Goal: Task Accomplishment & Management: Manage account settings

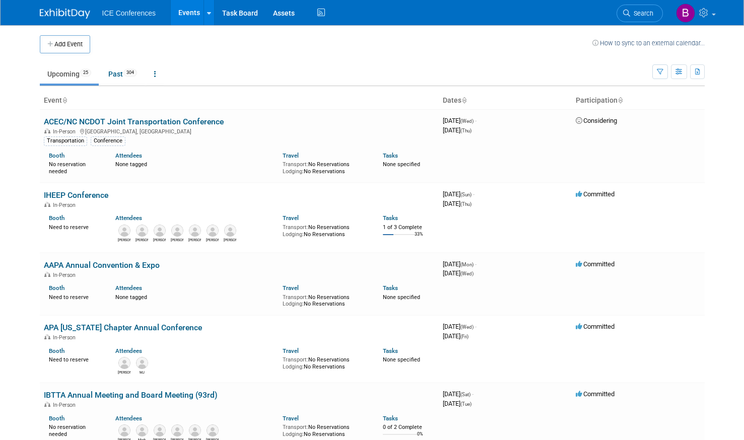
click at [125, 120] on link "ACEC/NC NCDOT Joint Transportation Conference" at bounding box center [134, 122] width 180 height 10
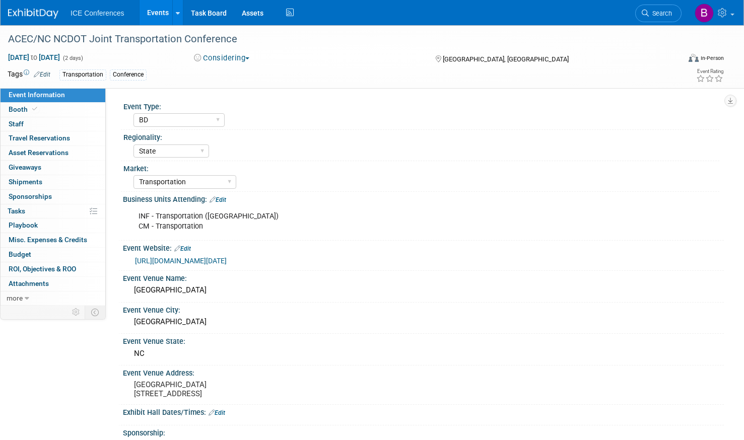
select select "BD"
select select "State"
select select "Transportation"
select select "No"
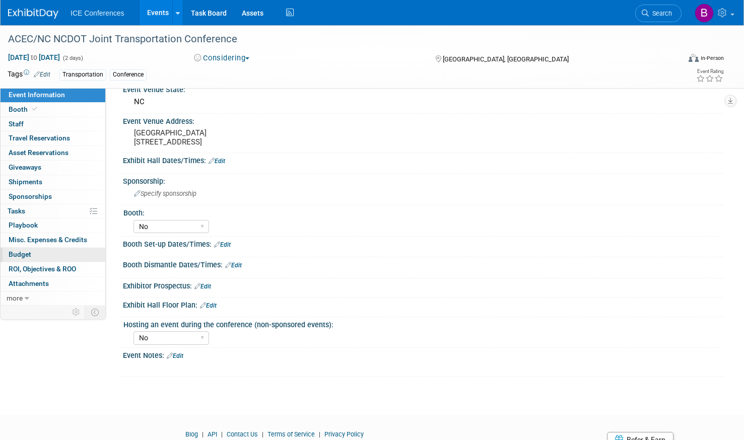
scroll to position [297, 0]
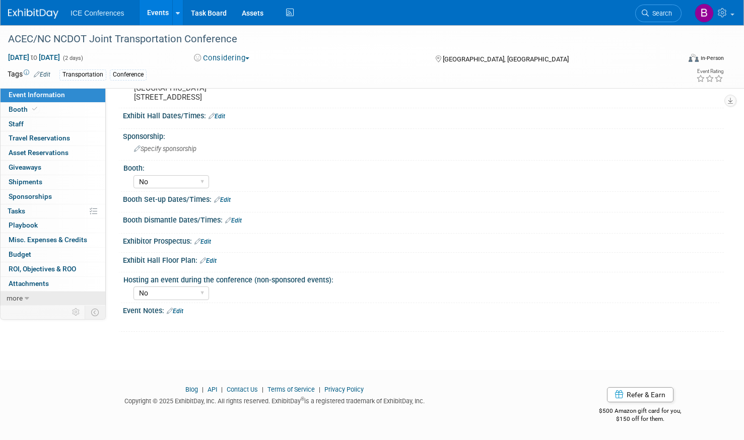
click at [27, 301] on icon at bounding box center [27, 298] width 5 height 7
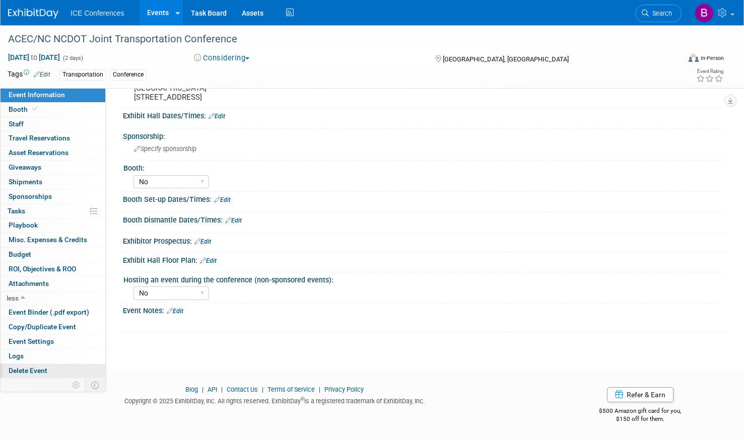
click at [33, 366] on link "Delete Event" at bounding box center [53, 371] width 105 height 14
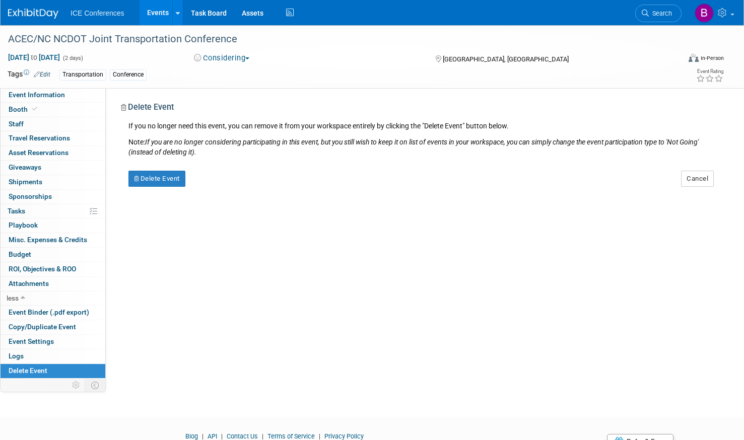
click at [151, 170] on div "Delete Event" at bounding box center [221, 175] width 201 height 24
click at [145, 174] on button "Delete Event" at bounding box center [156, 179] width 57 height 16
click at [225, 191] on link "Yes" at bounding box center [220, 187] width 29 height 16
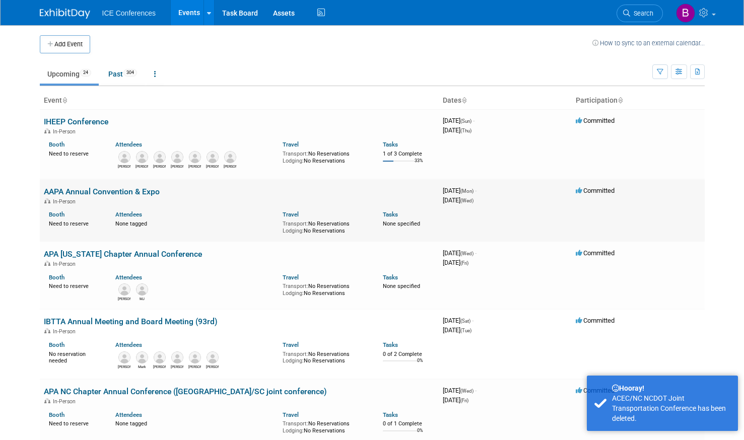
click at [88, 200] on div "In-Person" at bounding box center [239, 201] width 391 height 8
click at [89, 195] on link "AAPA Annual Convention & Expo" at bounding box center [102, 192] width 116 height 10
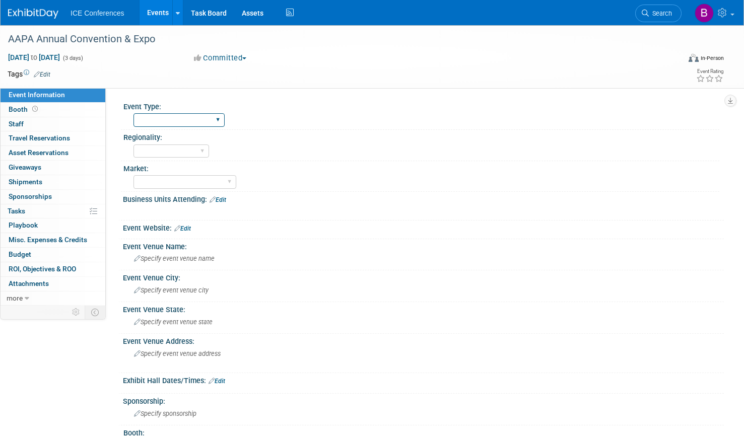
click at [176, 116] on select "BD Billable Training Workshop 5K/Run Golf Non-Conference Event Luncheon Other" at bounding box center [178, 120] width 91 height 14
select select "BD"
click at [133, 113] on select "BD Billable Training Workshop 5K/Run Golf Non-Conference Event Luncheon Other" at bounding box center [178, 120] width 91 height 14
click at [195, 150] on select "Local National Regional State FAA (Aviation) International" at bounding box center [171, 152] width 76 height 14
select select "National"
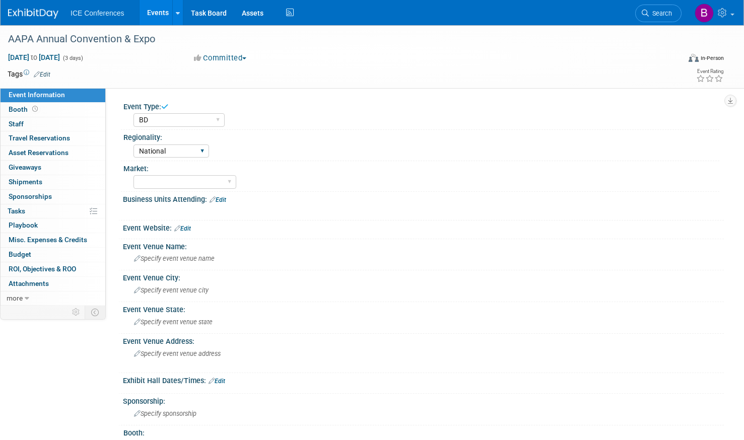
click at [133, 145] on select "Local National Regional State FAA (Aviation) International" at bounding box center [171, 152] width 76 height 14
click at [202, 185] on select "Aerospace Aviation Transportation Buildings (Aviation) Federal (Aerospace) CM (…" at bounding box center [184, 182] width 103 height 14
select select "Transportation"
click at [133, 175] on select "Aerospace Aviation Transportation Buildings (Aviation) Federal (Aerospace) CM (…" at bounding box center [184, 182] width 103 height 14
click at [222, 198] on link "Edit" at bounding box center [218, 199] width 17 height 7
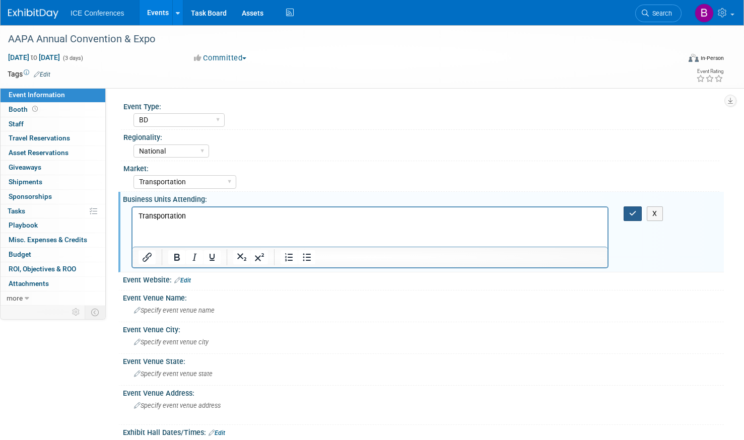
click at [637, 215] on button "button" at bounding box center [633, 213] width 19 height 15
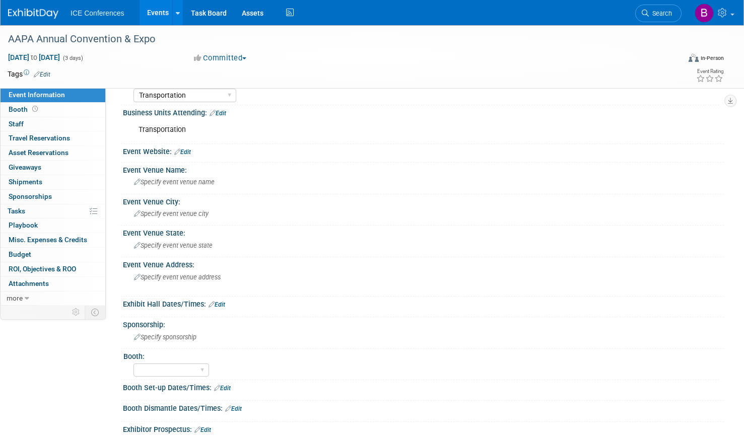
scroll to position [101, 0]
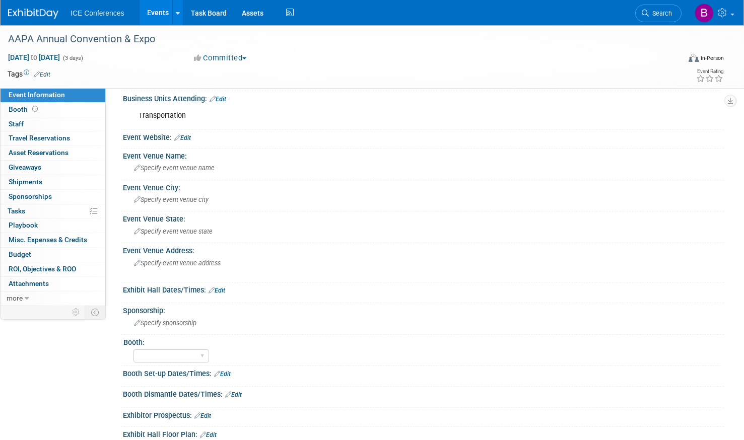
click at [191, 139] on link "Edit" at bounding box center [182, 137] width 17 height 7
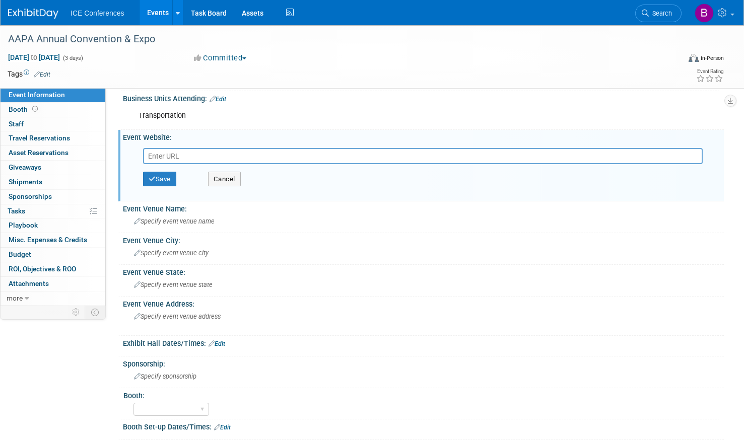
paste input "https://aapa.getregistered.net/2025-annual-convention"
type input "https://aapa.getregistered.net/2025-annual-convention"
click at [165, 174] on button "Save" at bounding box center [159, 179] width 33 height 15
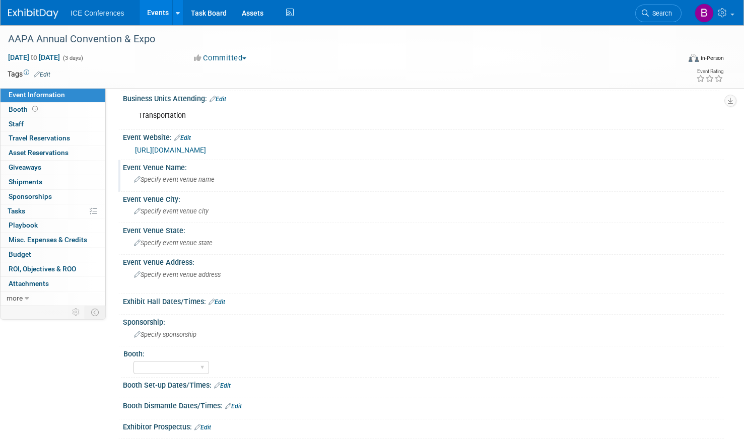
click at [174, 183] on span "Specify event venue name" at bounding box center [174, 180] width 81 height 8
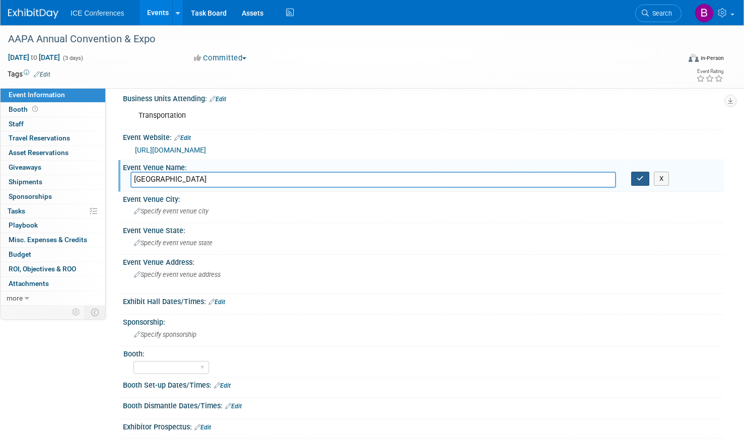
type input "Québec City Convention Center"
click at [644, 180] on button "button" at bounding box center [640, 179] width 18 height 14
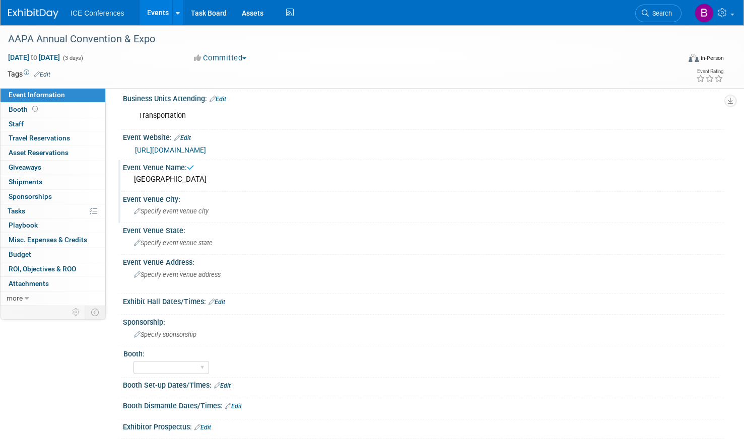
click at [193, 215] on span "Specify event venue city" at bounding box center [171, 212] width 75 height 8
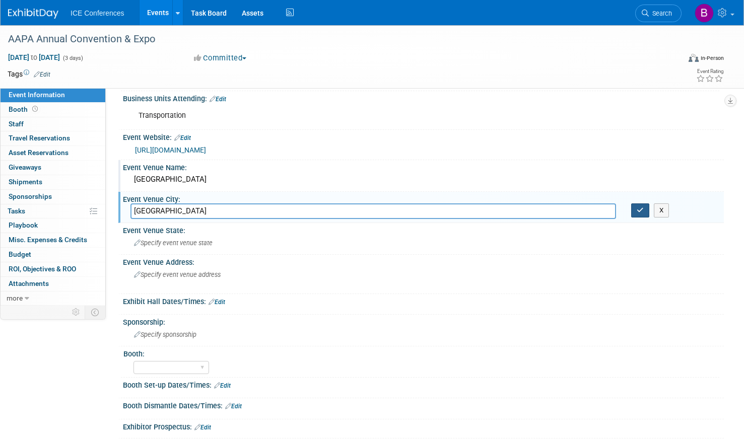
type input "Québec"
click at [636, 206] on button "button" at bounding box center [640, 210] width 18 height 14
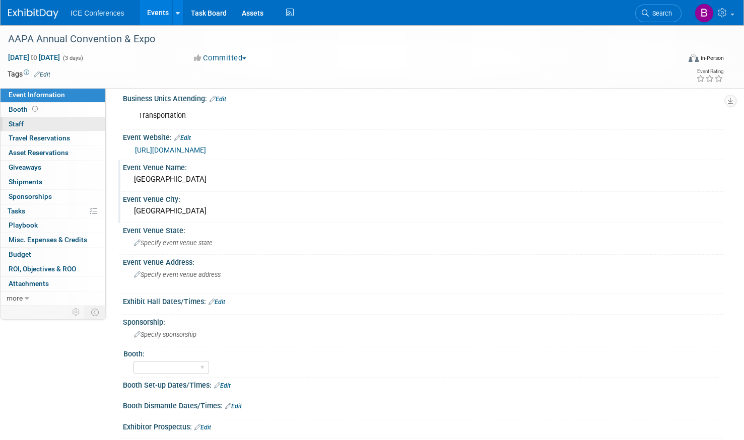
click at [59, 122] on link "0 Staff 0" at bounding box center [53, 124] width 105 height 14
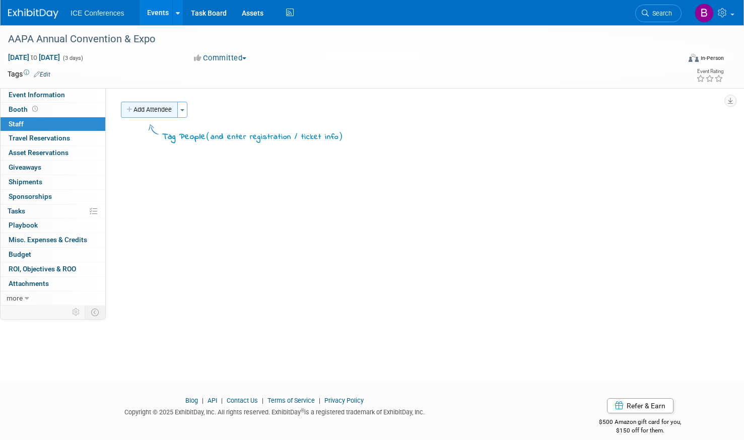
click at [162, 106] on button "Add Attendee" at bounding box center [149, 110] width 57 height 16
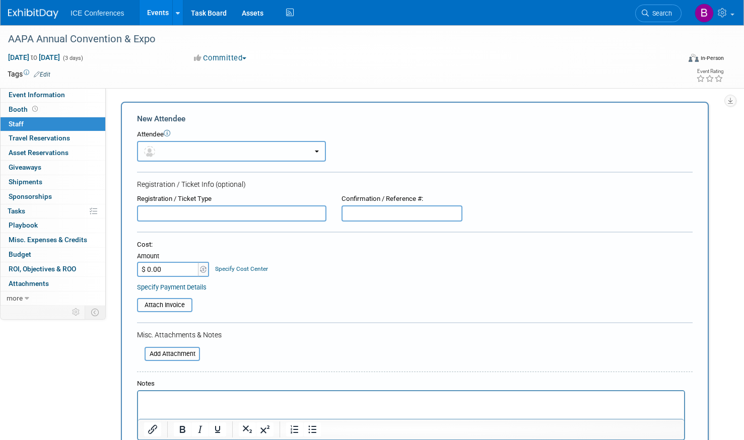
click at [171, 156] on button "button" at bounding box center [231, 151] width 189 height 21
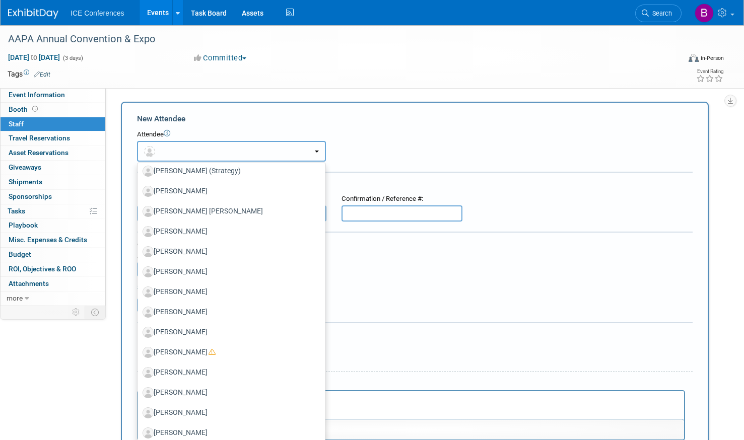
scroll to position [1763, 0]
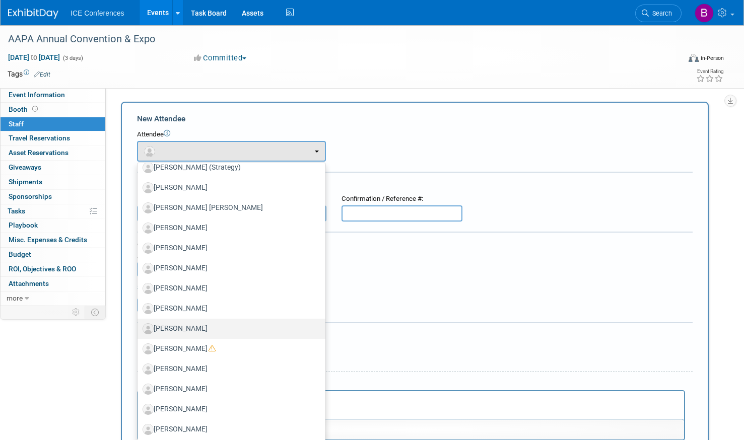
click at [178, 321] on label "[PERSON_NAME]" at bounding box center [229, 329] width 173 height 16
click at [139, 324] on input "[PERSON_NAME]" at bounding box center [135, 327] width 7 height 7
select select "3e1cd227-4db0-4c5b-813d-da2cb99e9e4a"
select select "100"
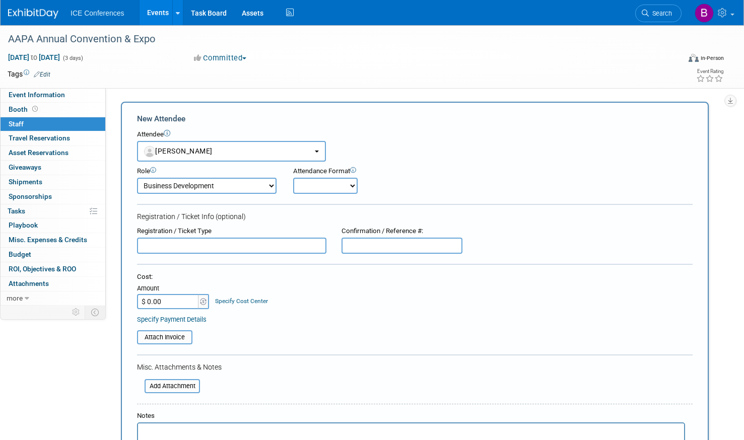
click at [326, 178] on select "Onsite Remote" at bounding box center [325, 186] width 64 height 16
select select "1"
click at [293, 178] on select "Onsite Remote" at bounding box center [325, 186] width 64 height 16
click at [290, 249] on input "text" at bounding box center [231, 246] width 189 height 16
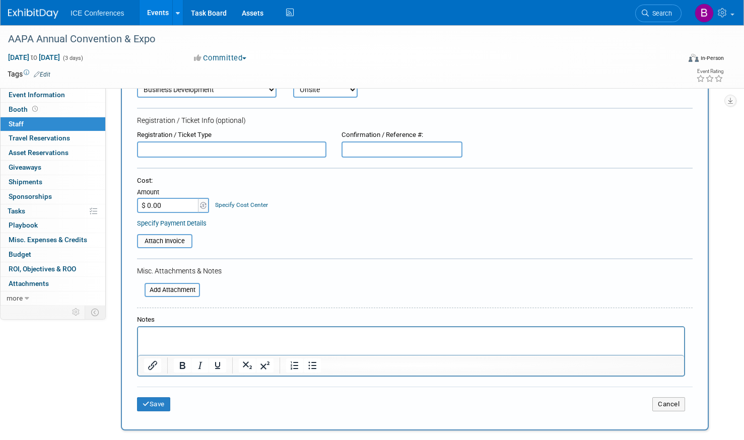
scroll to position [101, 0]
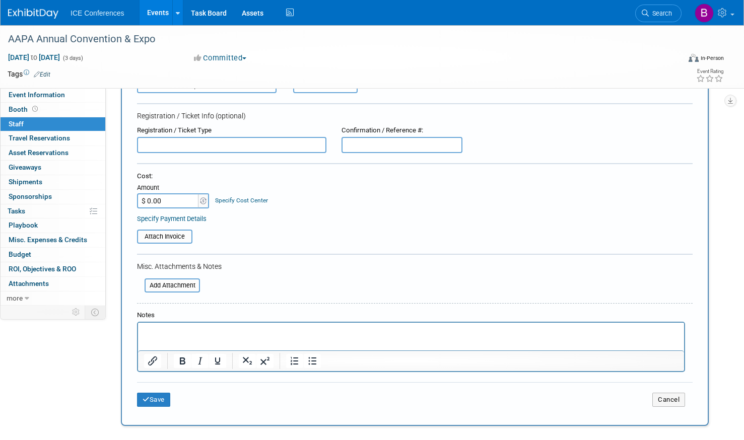
click at [169, 203] on input "$ 0.00" at bounding box center [168, 200] width 63 height 15
type input "$ 1,675.00"
click at [167, 404] on button "Save" at bounding box center [153, 400] width 33 height 14
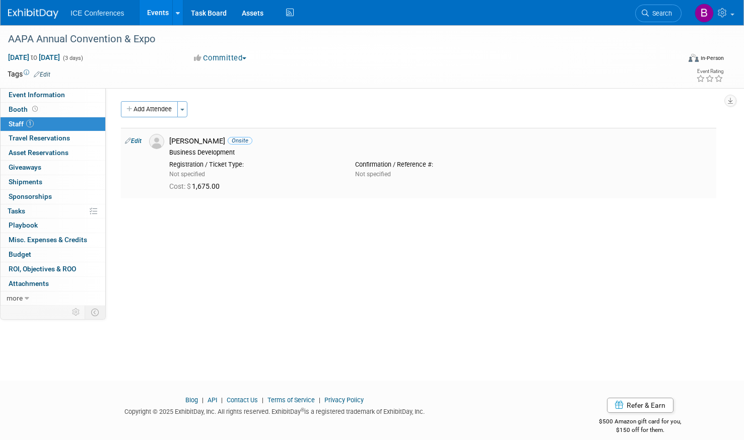
scroll to position [0, 0]
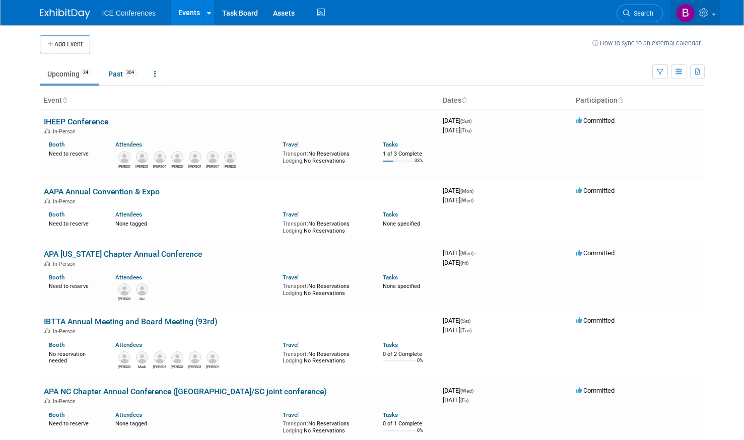
click at [711, 6] on link at bounding box center [694, 12] width 49 height 25
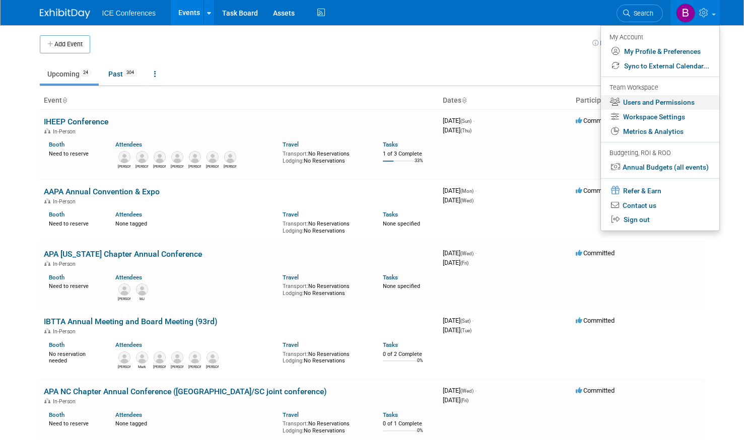
click at [662, 101] on link "Users and Permissions" at bounding box center [660, 102] width 118 height 15
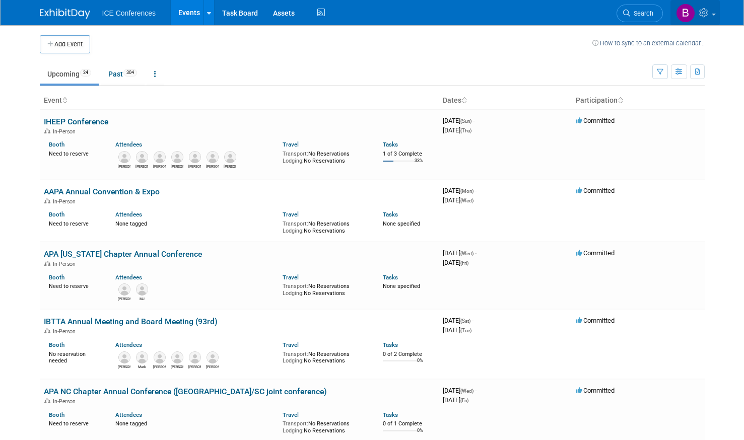
click at [713, 13] on link at bounding box center [694, 12] width 49 height 25
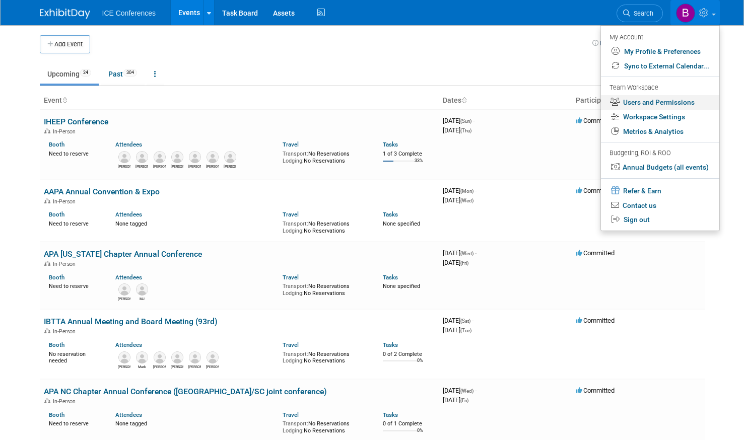
click at [671, 97] on link "Users and Permissions" at bounding box center [660, 102] width 118 height 15
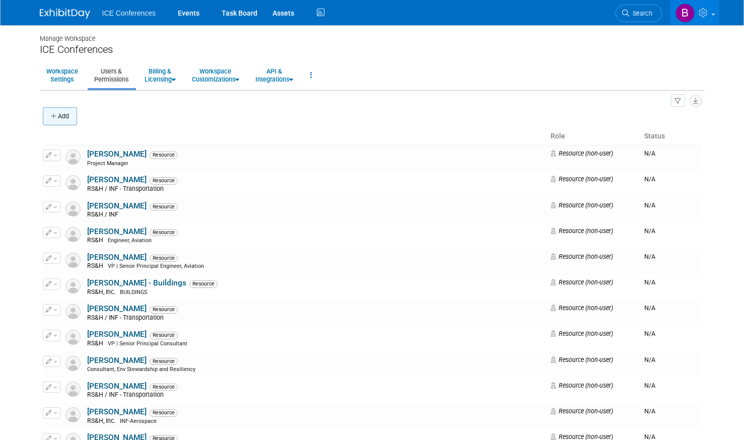
click at [58, 109] on button "Add" at bounding box center [60, 116] width 34 height 18
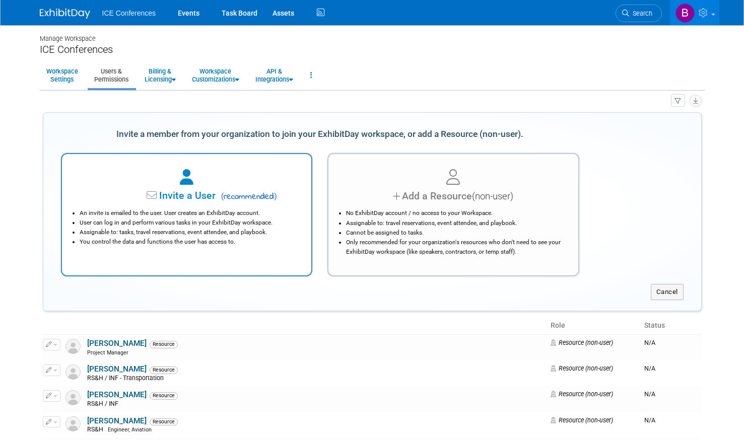
click at [233, 219] on li "User can log in and perform various tasks in your ExhibitDay workspace." at bounding box center [190, 223] width 220 height 10
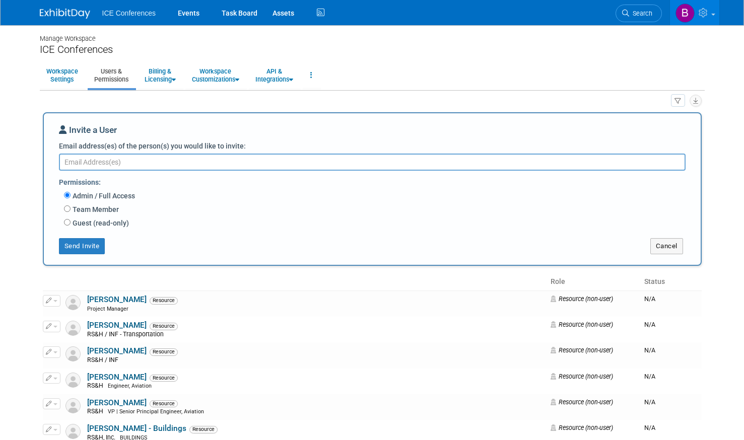
click at [72, 225] on label "Guest (read-only)" at bounding box center [100, 223] width 58 height 10
click at [71, 225] on input "Guest (read-only)" at bounding box center [67, 222] width 7 height 7
radio input "true"
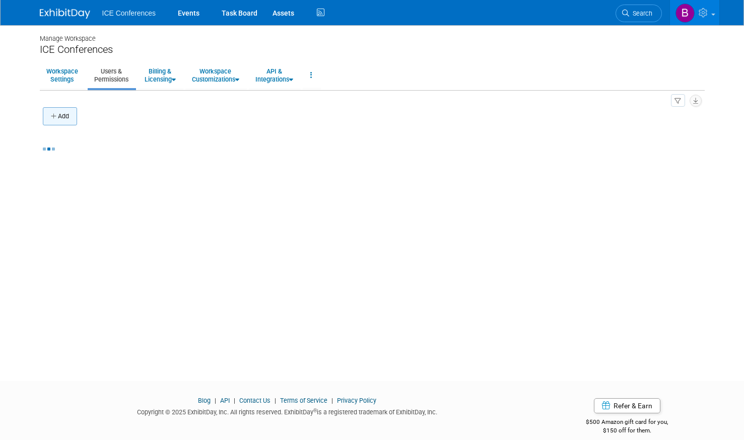
click at [67, 120] on button "Add" at bounding box center [60, 116] width 34 height 18
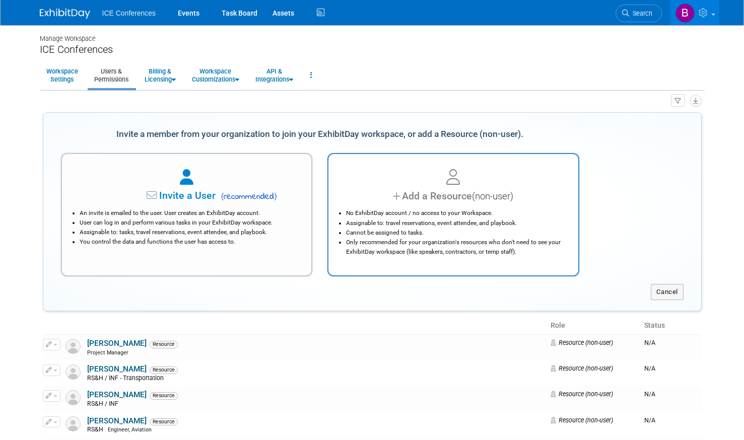
click at [554, 246] on li "Only recommended for your organization's resources who don't need to see your E…" at bounding box center [456, 247] width 220 height 19
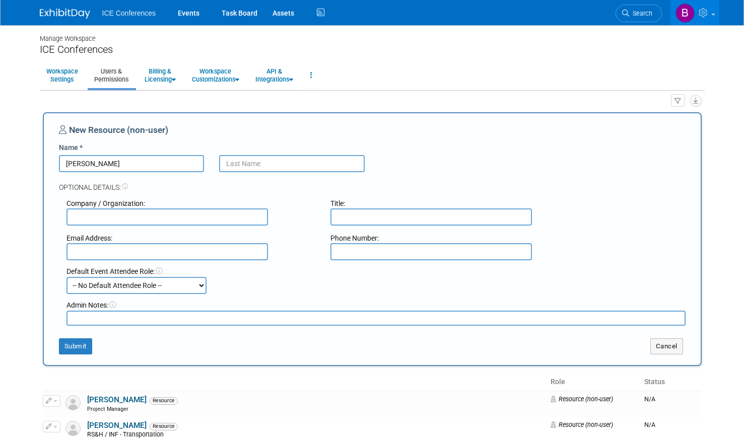
type input "[PERSON_NAME]"
type input "Rice"
click at [122, 220] on input "text" at bounding box center [166, 217] width 201 height 17
click at [122, 219] on input "text" at bounding box center [166, 217] width 201 height 17
type input "RS&H / Transportation"
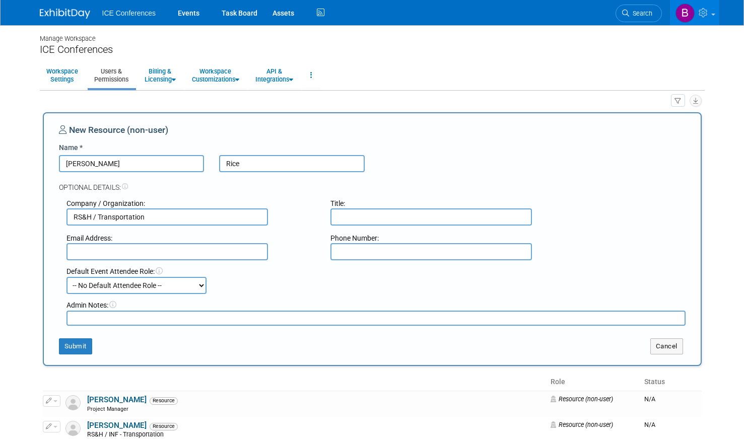
click at [147, 284] on select "-- No Default Attendee Role -- Business Development Business Development - Adde…" at bounding box center [136, 285] width 140 height 17
select select "100"
click at [66, 277] on select "-- No Default Attendee Role -- Business Development Business Development - Adde…" at bounding box center [136, 285] width 140 height 17
click at [74, 345] on button "Submit" at bounding box center [75, 346] width 33 height 16
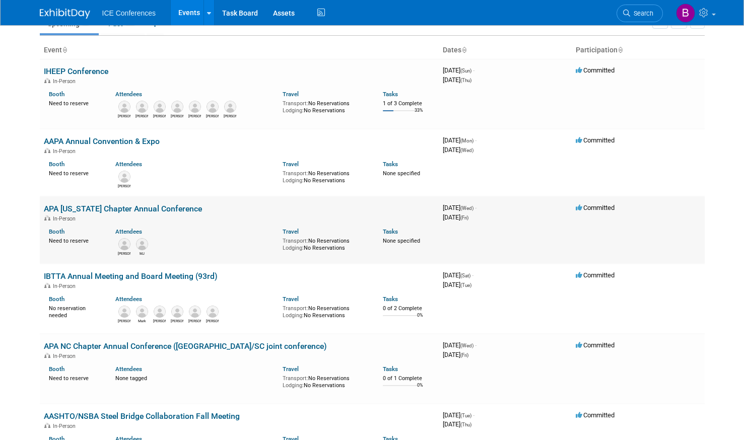
scroll to position [101, 0]
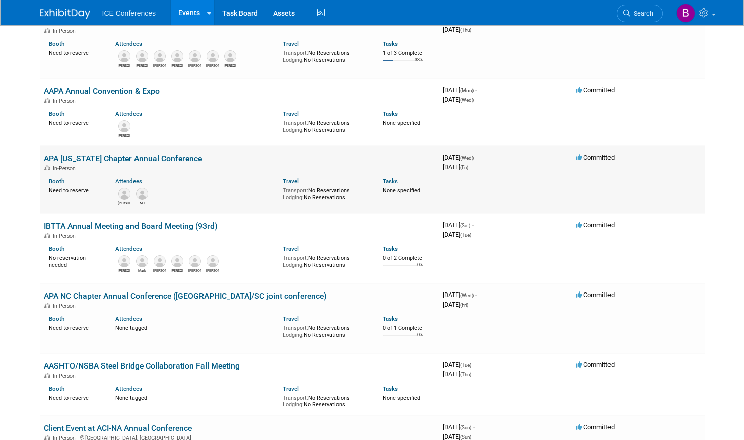
click at [129, 160] on link "APA [US_STATE] Chapter Annual Conference" at bounding box center [123, 159] width 158 height 10
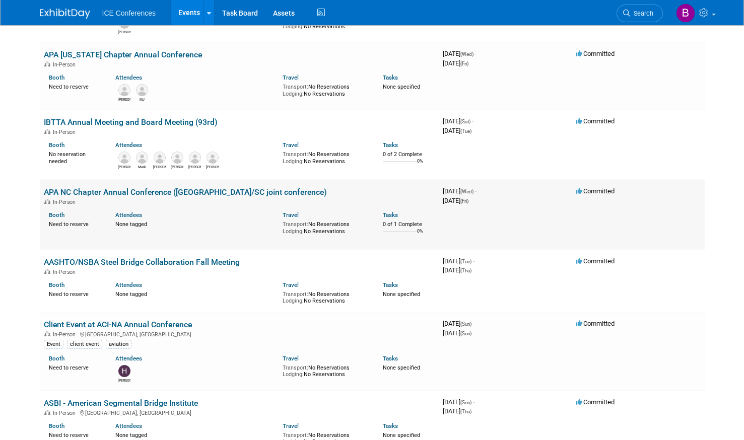
scroll to position [201, 0]
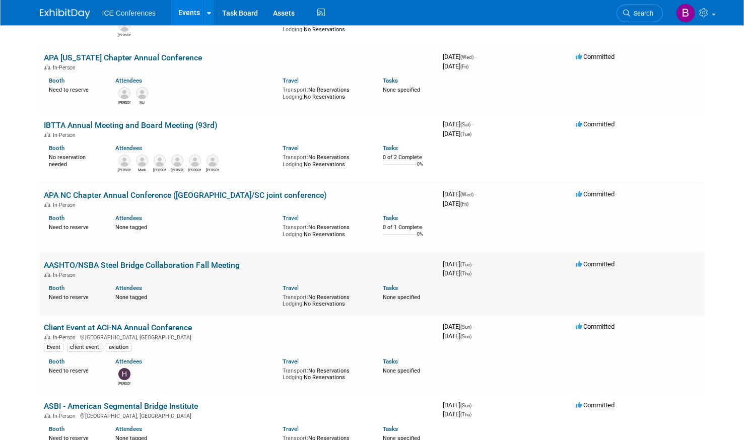
click at [163, 261] on link "AASHTO/NSBA Steel Bridge Collaboration Fall Meeting" at bounding box center [142, 265] width 196 height 10
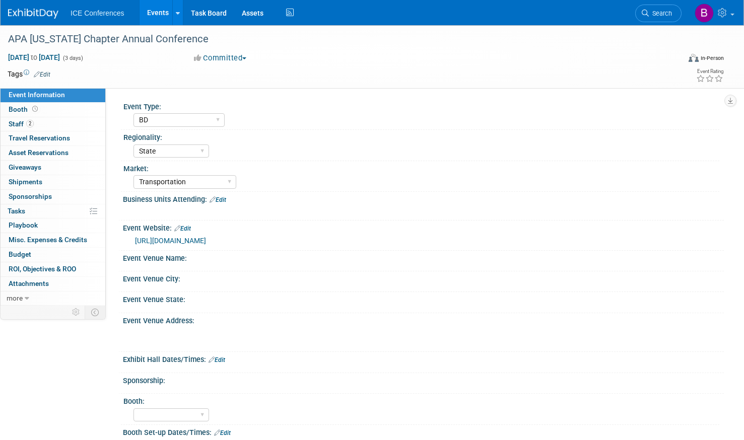
select select "BD"
select select "State"
select select "Transportation"
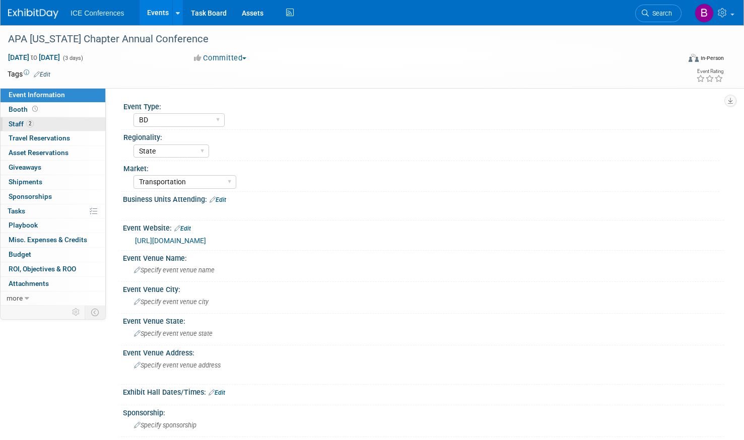
click at [57, 127] on link "2 Staff 2" at bounding box center [53, 124] width 105 height 14
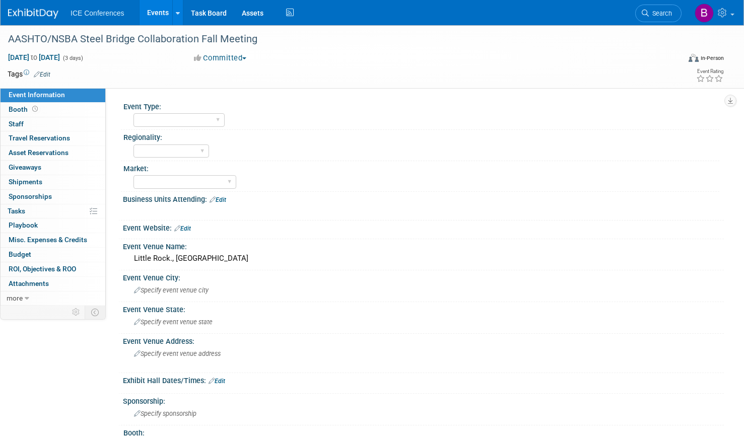
click at [166, 109] on div "Event Type:" at bounding box center [421, 105] width 596 height 13
click at [166, 123] on select "BD Billable Training Workshop 5K/Run Golf Non-Conference Event Luncheon Other" at bounding box center [178, 120] width 91 height 14
select select "BD"
click at [133, 113] on select "BD Billable Training Workshop 5K/Run Golf Non-Conference Event Luncheon Other" at bounding box center [178, 120] width 91 height 14
click at [169, 154] on select "Local National Regional State FAA (Aviation) International" at bounding box center [171, 152] width 76 height 14
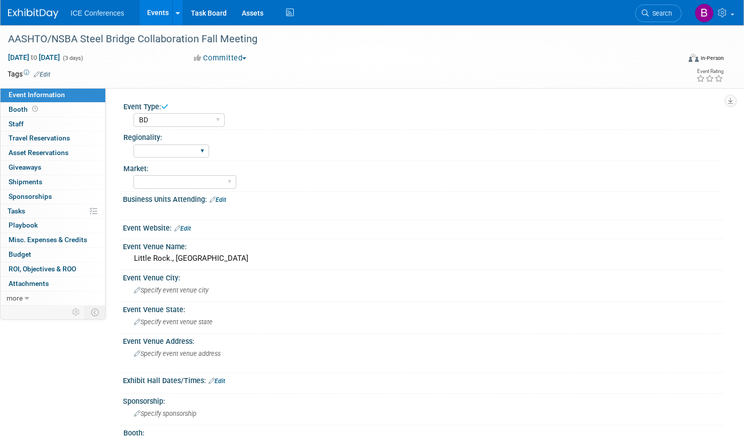
select select "National"
click at [133, 145] on select "Local National Regional State FAA (Aviation) International" at bounding box center [171, 152] width 76 height 14
click at [183, 176] on select "Aerospace Aviation Transportation Buildings (Aviation) Federal (Aerospace) CM (…" at bounding box center [184, 182] width 103 height 14
select select "Transportation"
click at [133, 175] on select "Aerospace Aviation Transportation Buildings (Aviation) Federal (Aerospace) CM (…" at bounding box center [184, 182] width 103 height 14
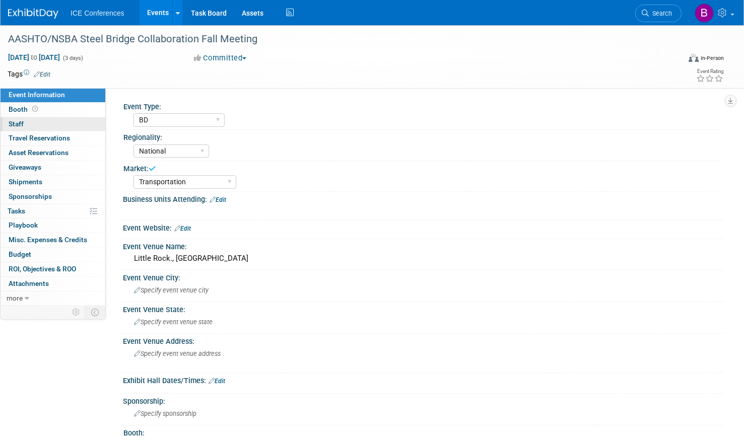
click at [18, 120] on span "Staff 0" at bounding box center [16, 124] width 15 height 8
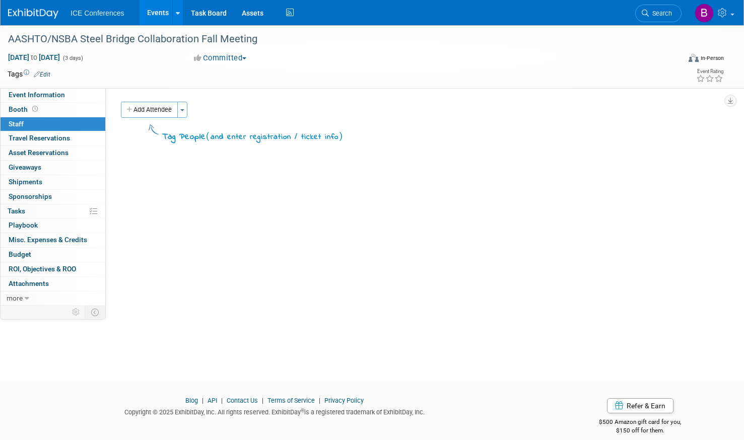
click at [160, 99] on div "Event Type: BD Billable Training Workshop 5K/Run Golf Non-Conference Event Lunc…" at bounding box center [415, 197] width 618 height 218
click at [158, 102] on button "Add Attendee" at bounding box center [149, 110] width 57 height 16
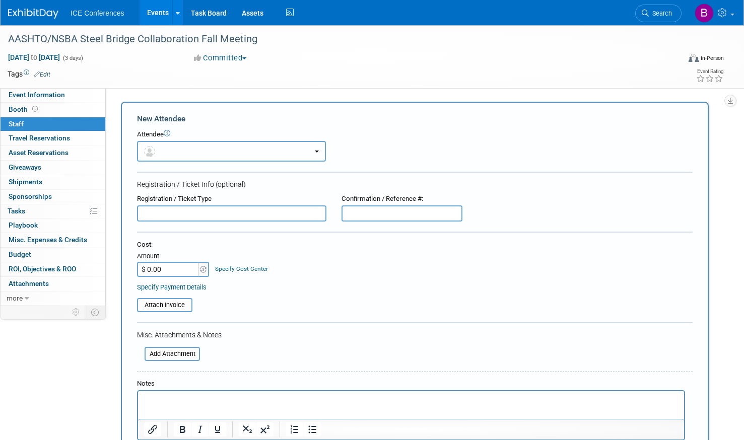
click at [186, 155] on button "button" at bounding box center [231, 151] width 189 height 21
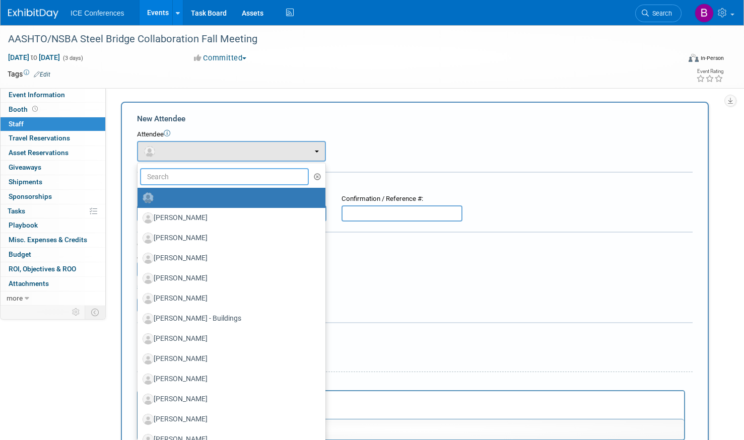
click at [184, 181] on input "text" at bounding box center [224, 176] width 169 height 17
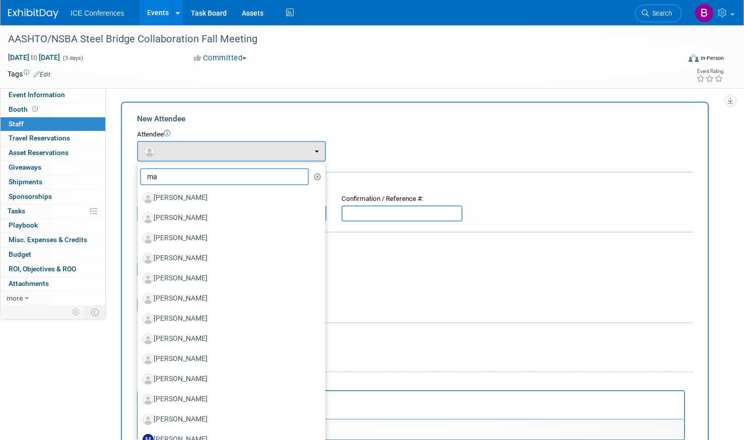
type input "mar"
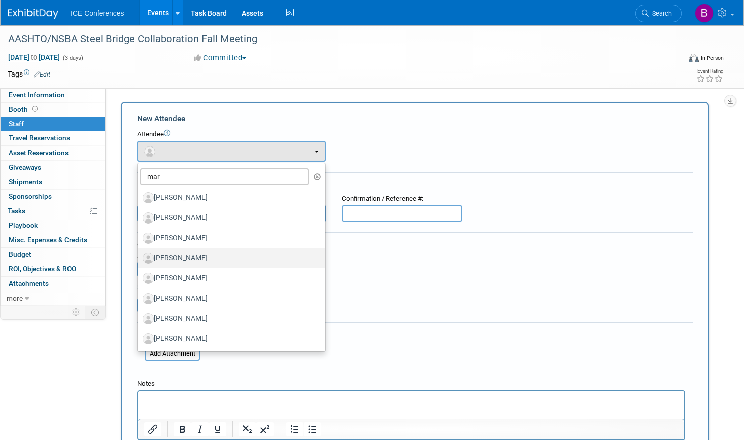
click at [179, 252] on label "[PERSON_NAME]" at bounding box center [229, 258] width 173 height 16
click at [139, 254] on input "[PERSON_NAME]" at bounding box center [135, 257] width 7 height 7
select select "84b2d9f3-f0be-45d6-af59-57d32683d1c5"
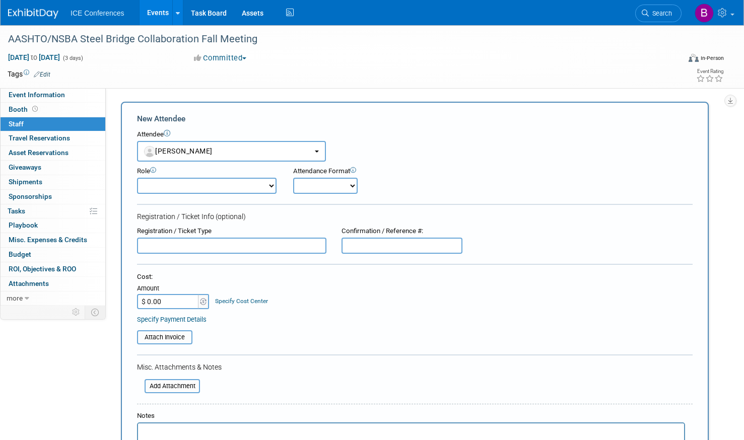
click at [180, 192] on select "Business Development Business Development - Added Business Development - Replac…" at bounding box center [207, 186] width 140 height 16
select select "100"
click at [137, 178] on select "Business Development Business Development - Added Business Development - Replac…" at bounding box center [207, 186] width 140 height 16
click at [318, 195] on form "New Attendee Attendee <img src="https://www.exhibitday.com/Images/Unassigned-Us…" at bounding box center [415, 314] width 556 height 402
click at [325, 192] on select "Onsite Remote" at bounding box center [325, 186] width 64 height 16
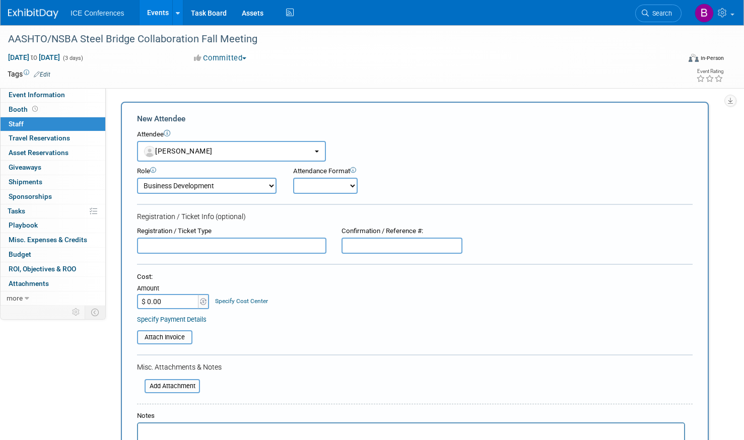
select select "1"
click at [293, 178] on select "Onsite Remote" at bounding box center [325, 186] width 64 height 16
click at [49, 112] on link "Booth" at bounding box center [53, 110] width 105 height 14
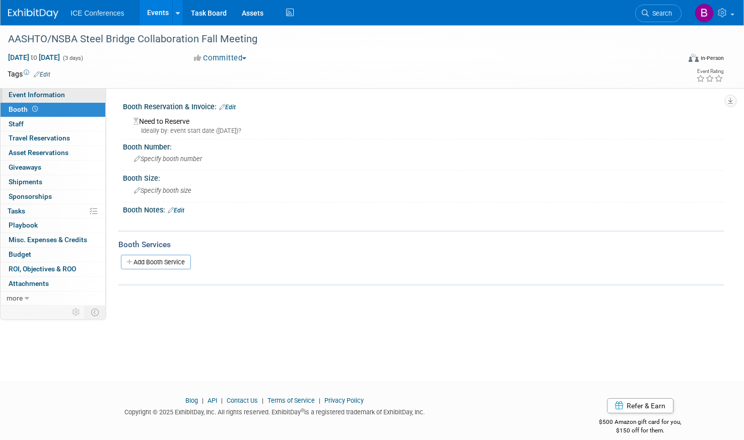
click at [47, 93] on span "Event Information" at bounding box center [37, 95] width 56 height 8
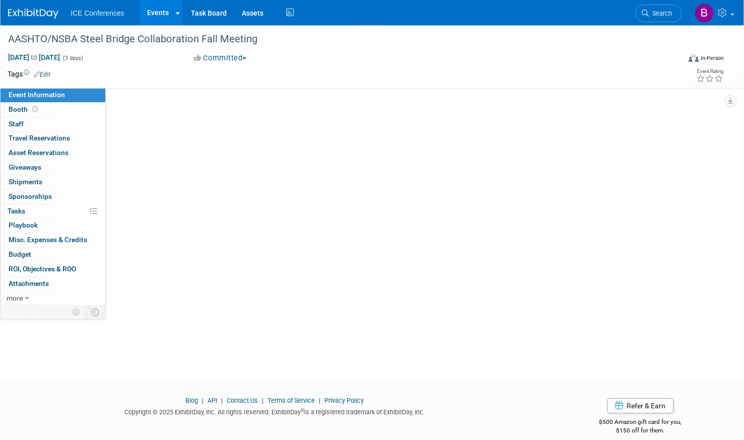
select select "BD"
select select "National"
select select "Transportation"
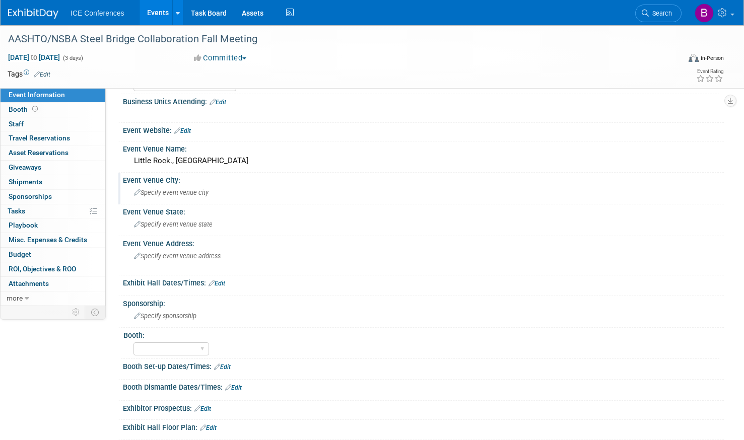
scroll to position [101, 0]
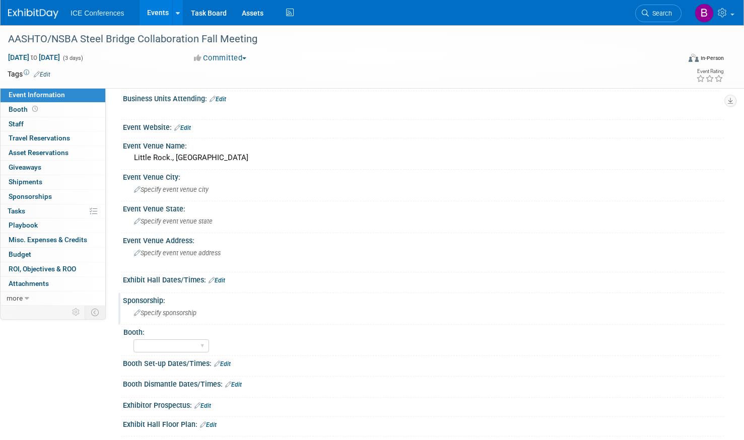
click at [187, 311] on span "Specify sponsorship" at bounding box center [165, 313] width 62 height 8
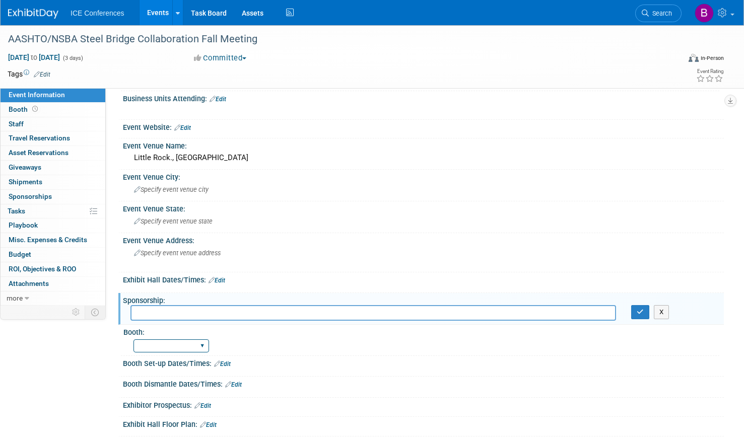
click at [191, 341] on select "Yes No" at bounding box center [171, 346] width 76 height 14
select select "No"
click at [133, 339] on select "Yes No" at bounding box center [171, 346] width 76 height 14
click at [203, 313] on input "text" at bounding box center [373, 313] width 486 height 16
type input "No Sponsorship"
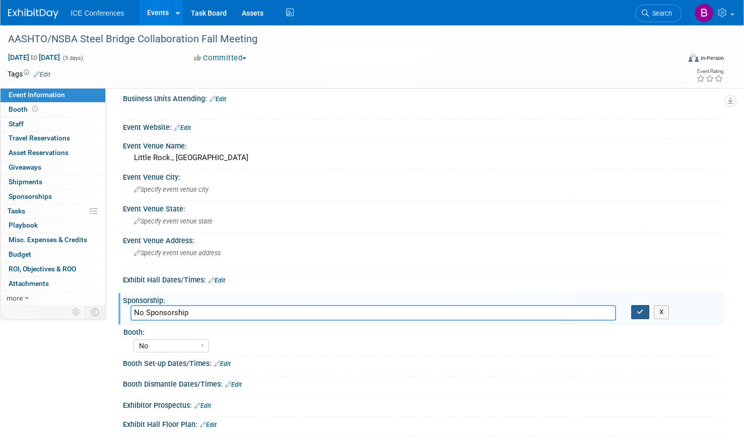
click at [645, 305] on button "button" at bounding box center [640, 312] width 18 height 14
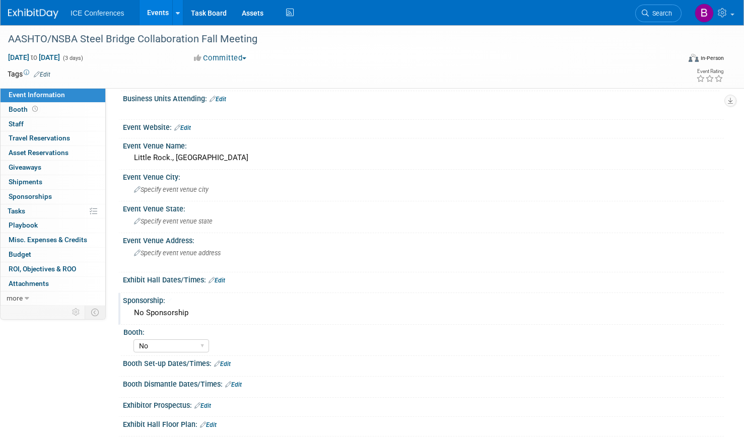
click at [163, 15] on link "Events" at bounding box center [158, 12] width 37 height 25
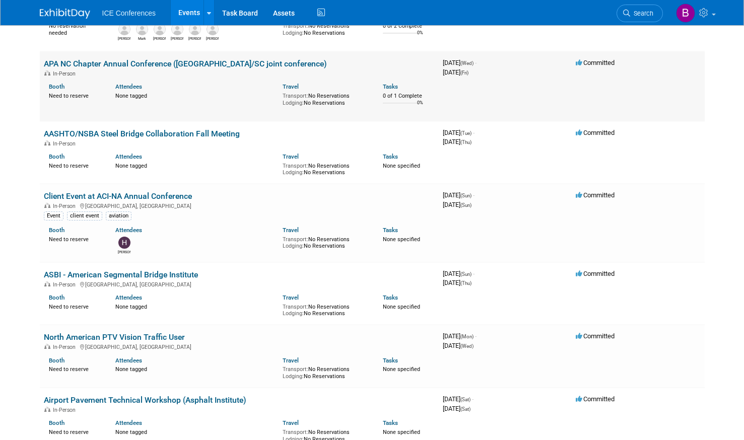
scroll to position [353, 0]
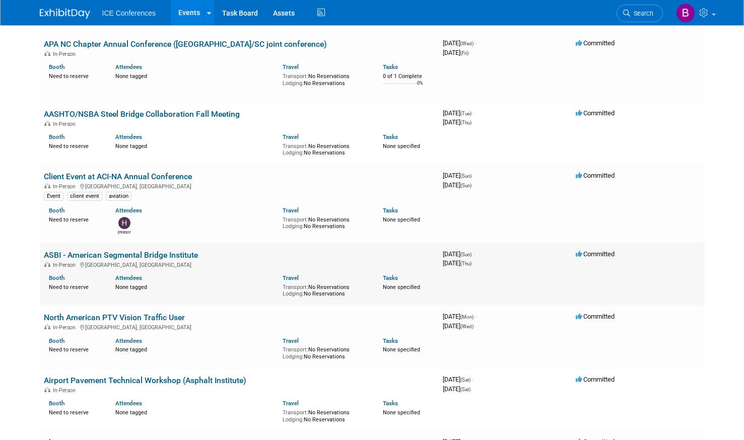
click at [133, 258] on link "ASBI - American Segmental Bridge Institute" at bounding box center [121, 255] width 154 height 10
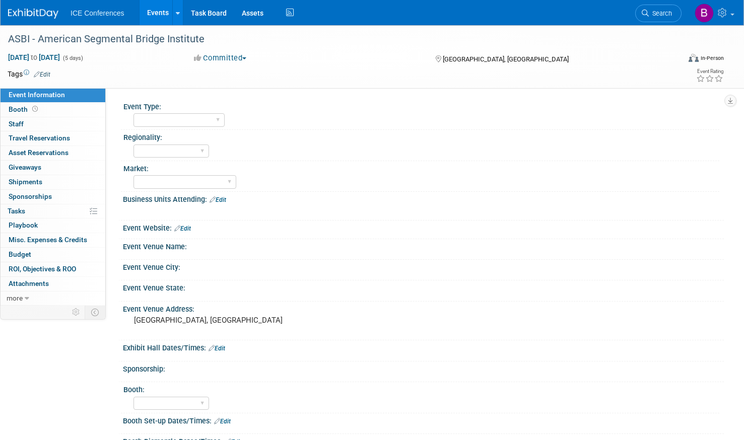
select select "BD"
click at [133, 113] on select "BD Billable Training Workshop 5K/Run Golf Non-Conference Event Luncheon Other" at bounding box center [178, 120] width 91 height 14
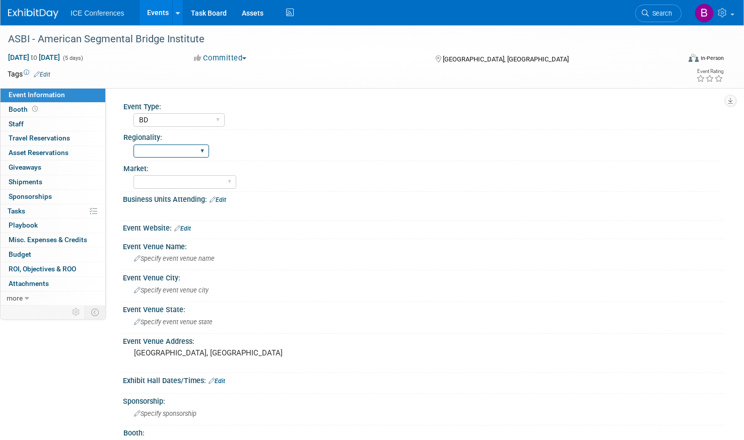
click at [170, 153] on select "Local National Regional State FAA (Aviation) International" at bounding box center [171, 152] width 76 height 14
select select "National"
click at [133, 145] on select "Local National Regional State FAA (Aviation) International" at bounding box center [171, 152] width 76 height 14
click at [171, 186] on select "Aerospace Aviation Transportation Buildings (Aviation) Federal (Aerospace) CM (…" at bounding box center [184, 182] width 103 height 14
select select "Transportation"
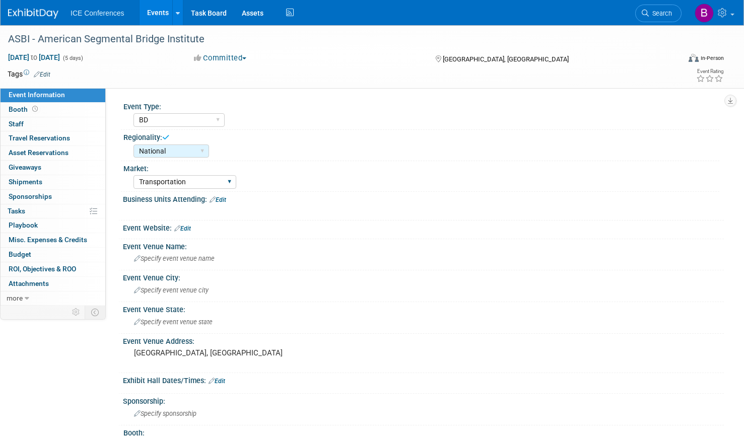
click at [133, 175] on select "Aerospace Aviation Transportation Buildings (Aviation) Federal (Aerospace) CM (…" at bounding box center [184, 182] width 103 height 14
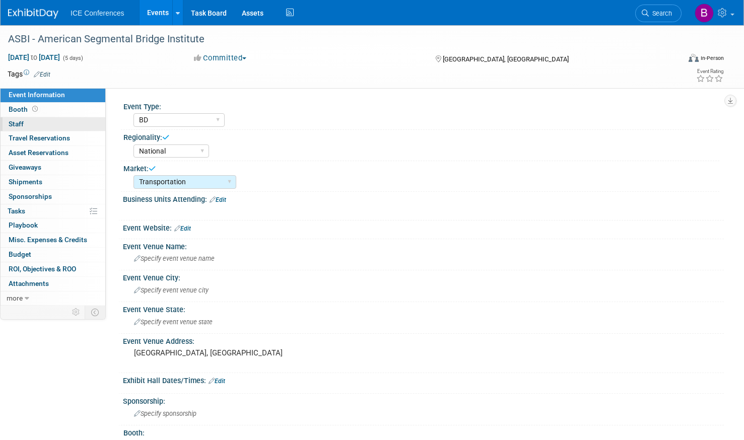
click at [15, 126] on span "Staff 0" at bounding box center [16, 124] width 15 height 8
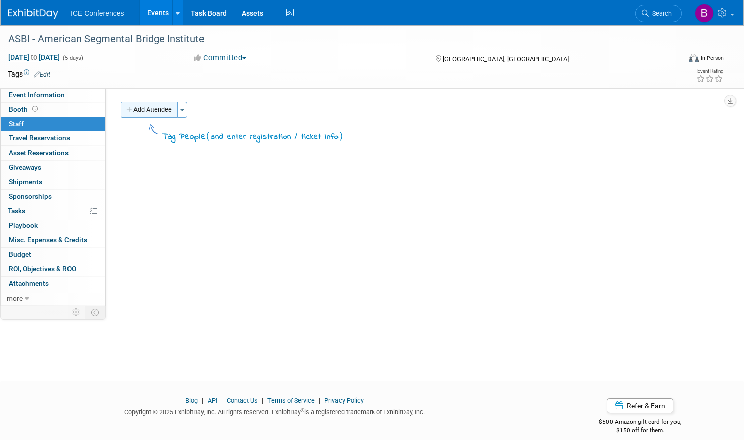
click at [146, 114] on button "Add Attendee" at bounding box center [149, 110] width 57 height 16
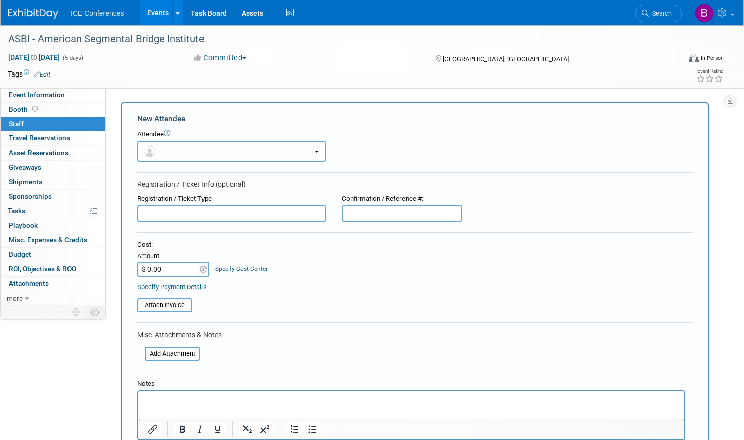
click at [181, 148] on button "button" at bounding box center [231, 151] width 189 height 21
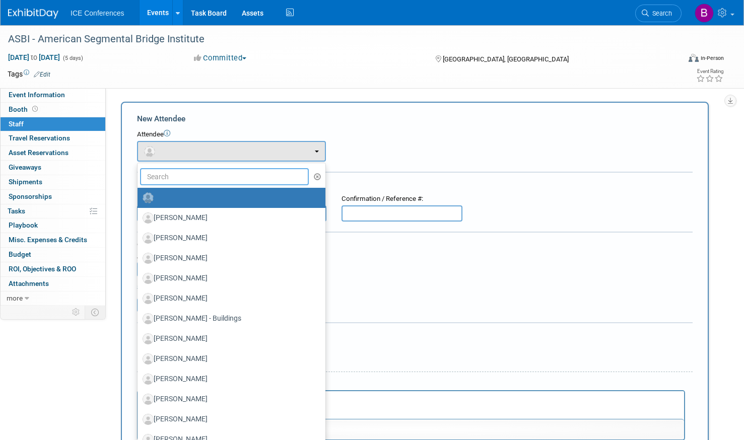
click at [183, 181] on input "text" at bounding box center [224, 176] width 169 height 17
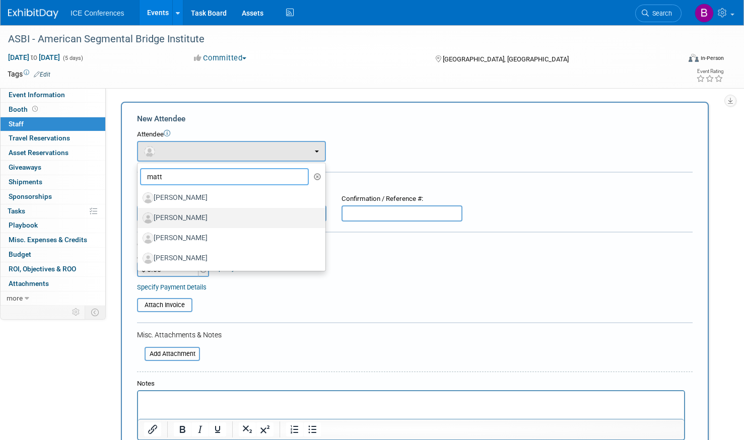
type input "matt"
click at [181, 210] on label "[PERSON_NAME]" at bounding box center [229, 218] width 173 height 16
click at [139, 214] on input "[PERSON_NAME]" at bounding box center [135, 217] width 7 height 7
select select "b8abde18-6b08-4a88-aa53-957e235cf852"
select select "100"
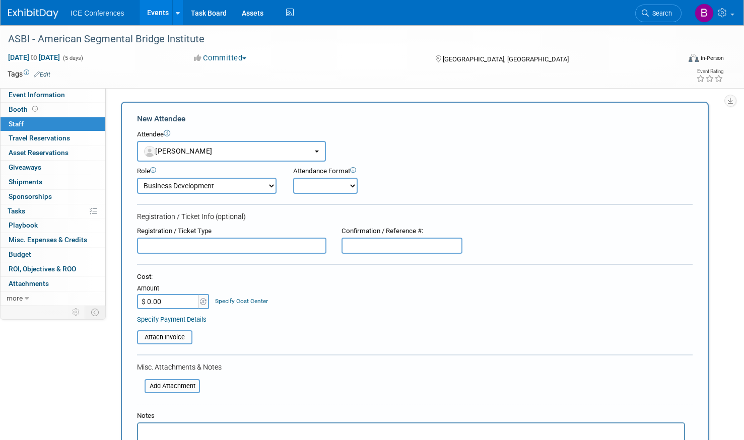
click at [317, 182] on select "Onsite Remote" at bounding box center [325, 186] width 64 height 16
select select "1"
click at [293, 178] on select "Onsite Remote" at bounding box center [325, 186] width 64 height 16
click at [35, 114] on link "Booth" at bounding box center [53, 110] width 105 height 14
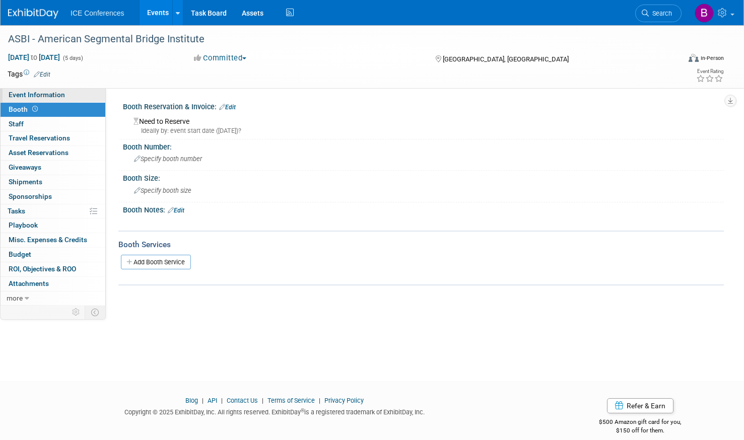
click at [74, 96] on link "Event Information" at bounding box center [53, 95] width 105 height 14
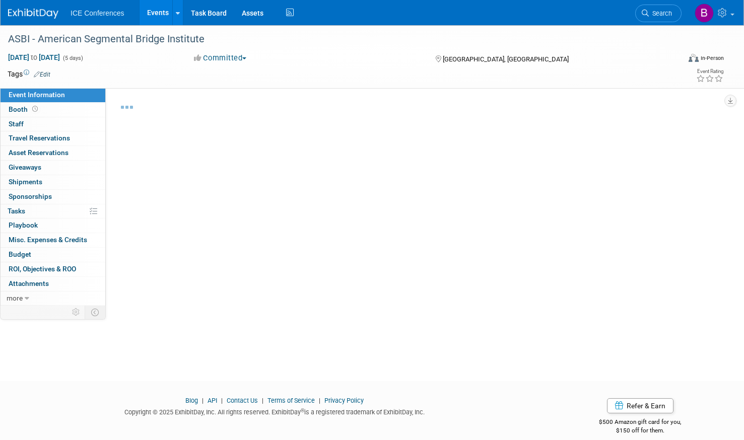
select select "National"
select select "Transportation"
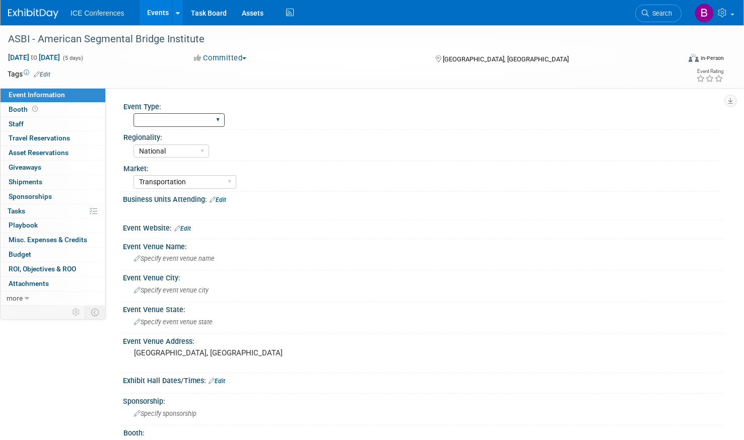
click at [217, 119] on select "BD Billable Training Workshop 5K/Run Golf Non-Conference Event Luncheon Other" at bounding box center [178, 120] width 91 height 14
select select "BD"
click at [133, 113] on select "BD Billable Training Workshop 5K/Run Golf Non-Conference Event Luncheon Other" at bounding box center [178, 120] width 91 height 14
click at [221, 203] on link "Edit" at bounding box center [218, 199] width 17 height 7
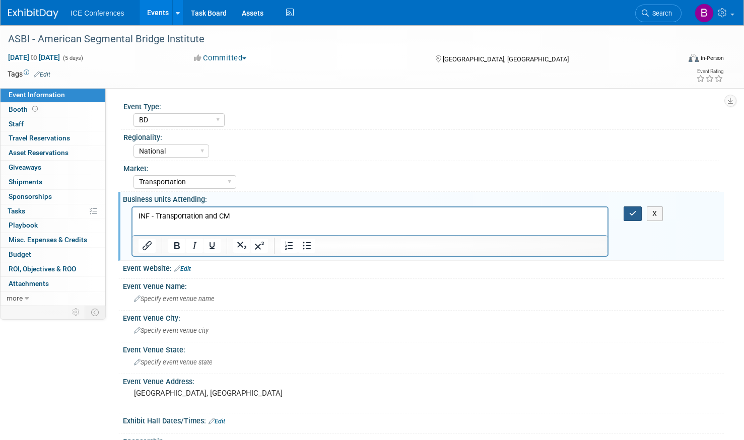
click at [633, 211] on icon "button" at bounding box center [633, 213] width 8 height 7
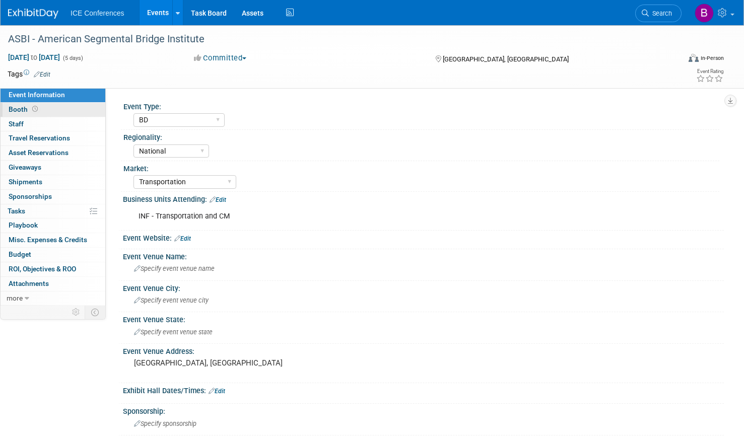
click at [75, 112] on link "Booth" at bounding box center [53, 110] width 105 height 14
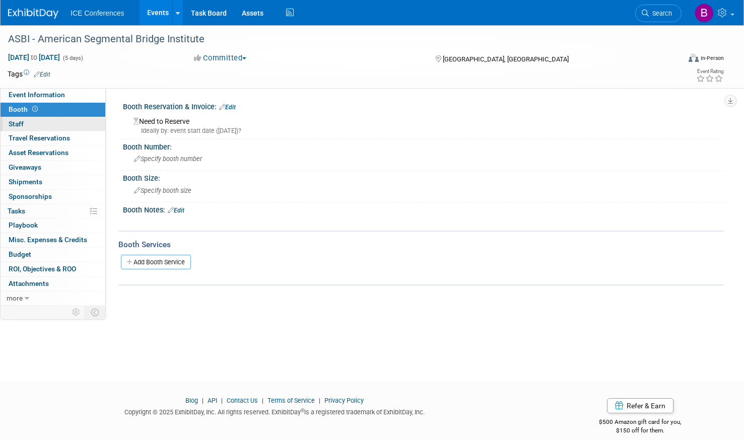
click at [73, 121] on link "0 Staff 0" at bounding box center [53, 124] width 105 height 14
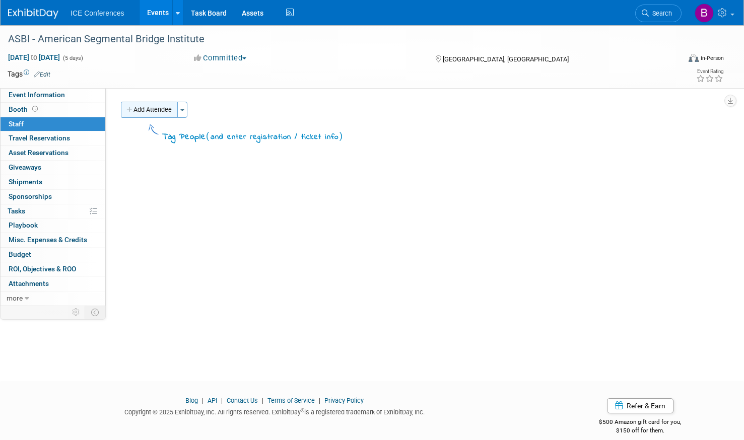
click at [131, 112] on icon "button" at bounding box center [129, 110] width 7 height 7
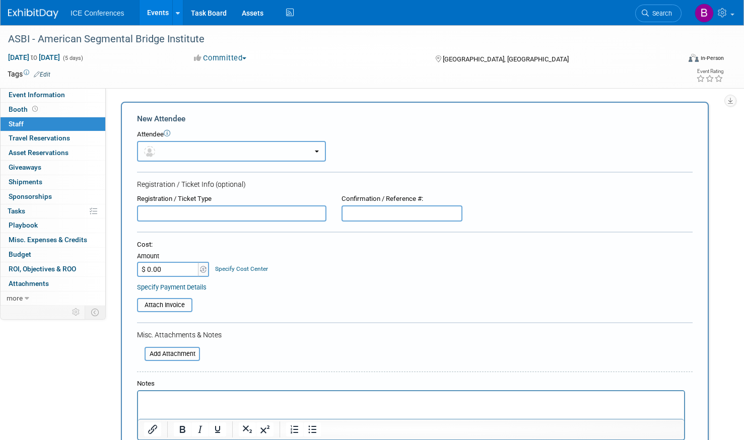
click at [172, 159] on button "button" at bounding box center [231, 151] width 189 height 21
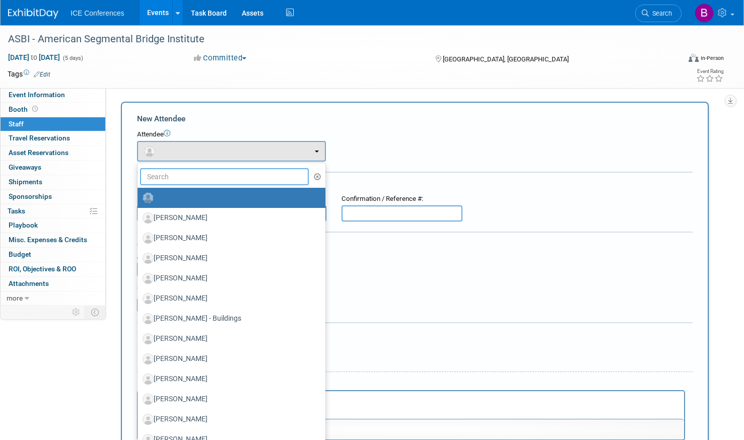
click at [181, 176] on input "text" at bounding box center [224, 176] width 169 height 17
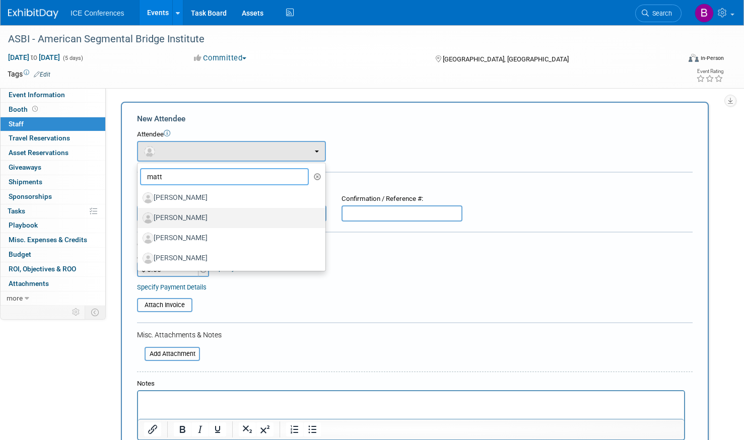
type input "matt"
click at [188, 218] on label "[PERSON_NAME]" at bounding box center [229, 218] width 173 height 16
click at [139, 218] on input "[PERSON_NAME]" at bounding box center [135, 217] width 7 height 7
select select "b8abde18-6b08-4a88-aa53-957e235cf852"
select select "100"
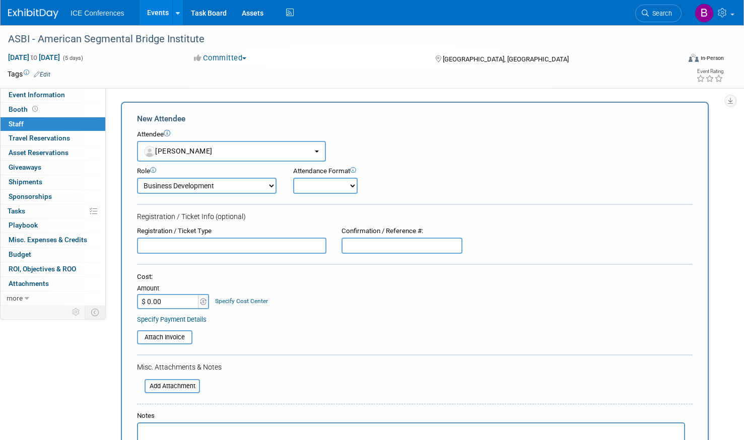
click at [325, 190] on select "Onsite Remote" at bounding box center [325, 186] width 64 height 16
select select "1"
click at [293, 178] on select "Onsite Remote" at bounding box center [325, 186] width 64 height 16
click at [23, 106] on span "Booth" at bounding box center [24, 109] width 31 height 8
